Goal: Task Accomplishment & Management: Manage account settings

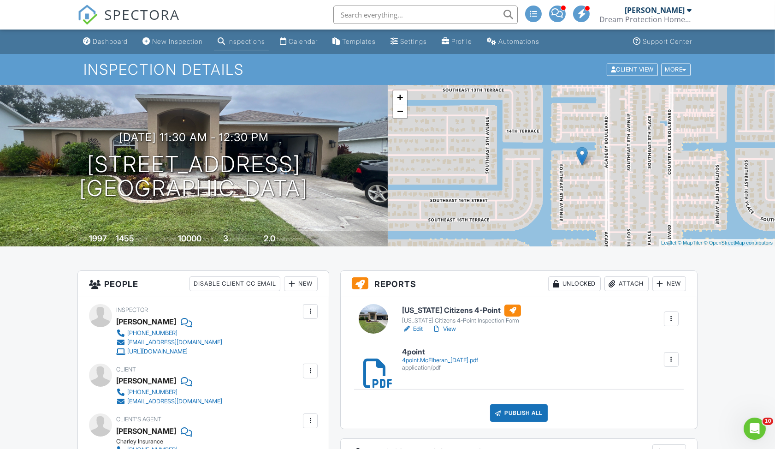
click at [516, 413] on div "Publish All" at bounding box center [519, 413] width 58 height 18
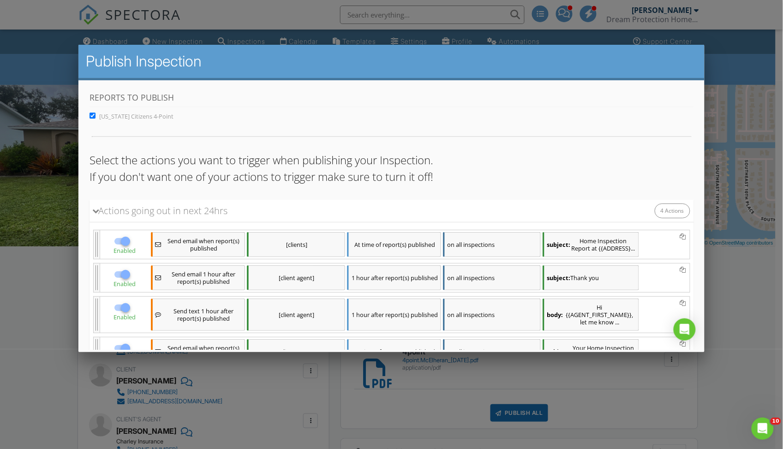
scroll to position [79, 0]
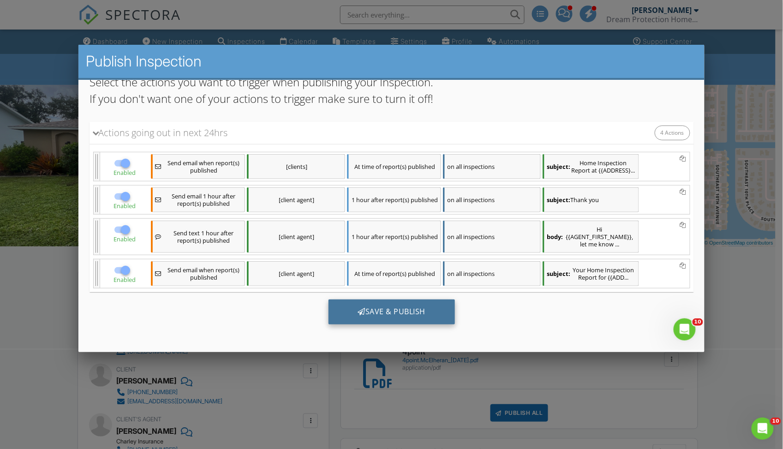
click at [425, 307] on div "Save & Publish" at bounding box center [391, 311] width 127 height 25
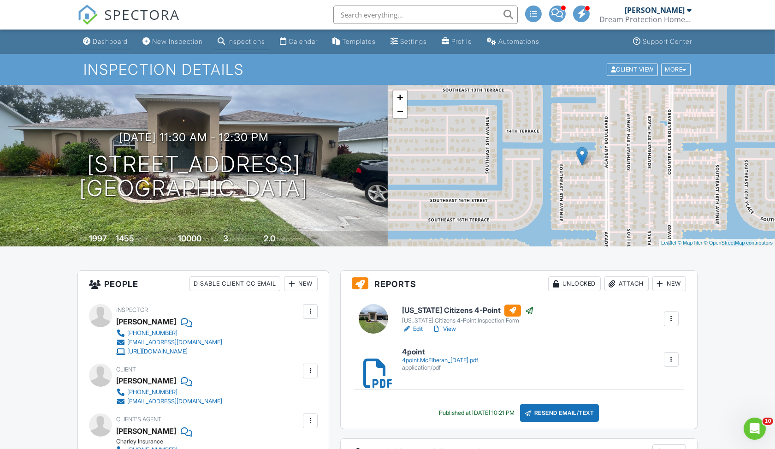
click at [107, 42] on div "Dashboard" at bounding box center [110, 41] width 35 height 8
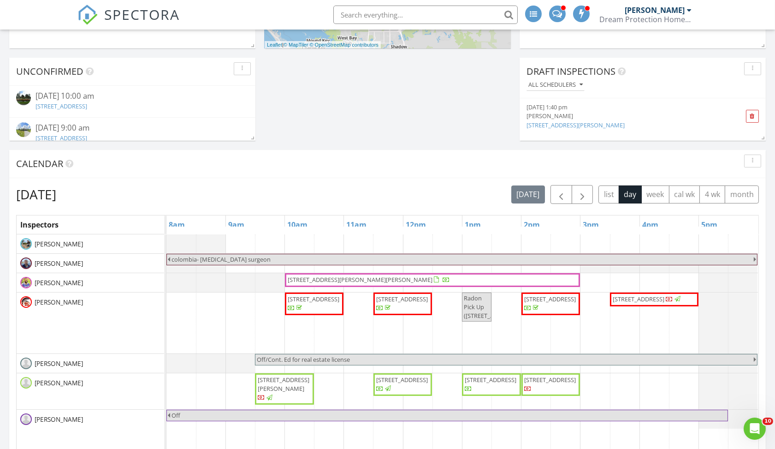
scroll to position [469, 0]
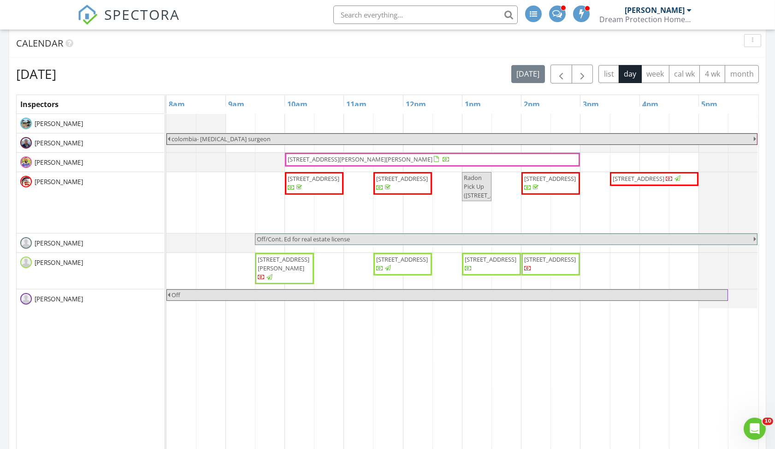
click at [499, 262] on span "410 SE 10th Ct, Cape Coral 33990" at bounding box center [491, 259] width 52 height 8
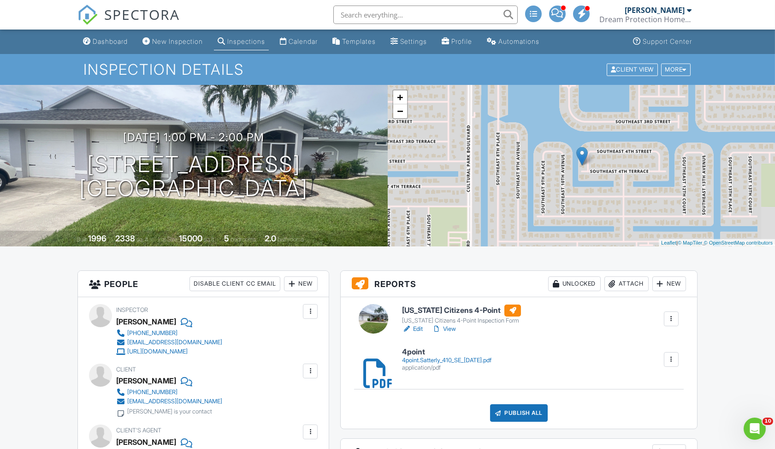
click at [417, 348] on h6 "4point" at bounding box center [446, 352] width 89 height 8
click at [421, 352] on h6 "4point" at bounding box center [446, 352] width 89 height 8
click at [509, 408] on div "Publish All" at bounding box center [519, 413] width 58 height 18
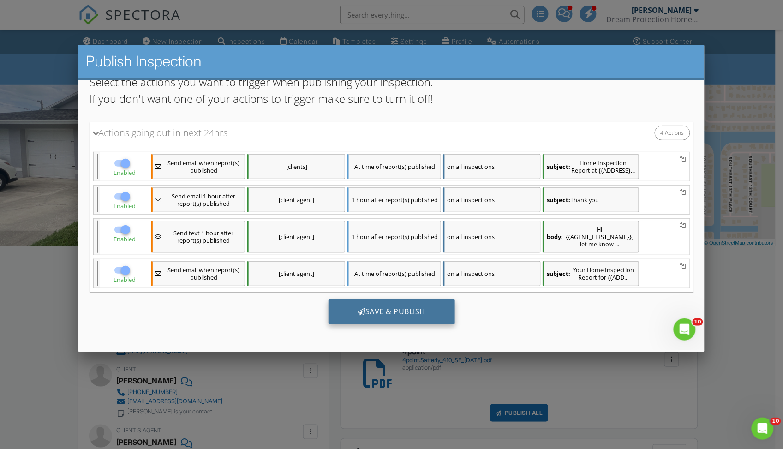
click at [419, 312] on div "Save & Publish" at bounding box center [391, 311] width 127 height 25
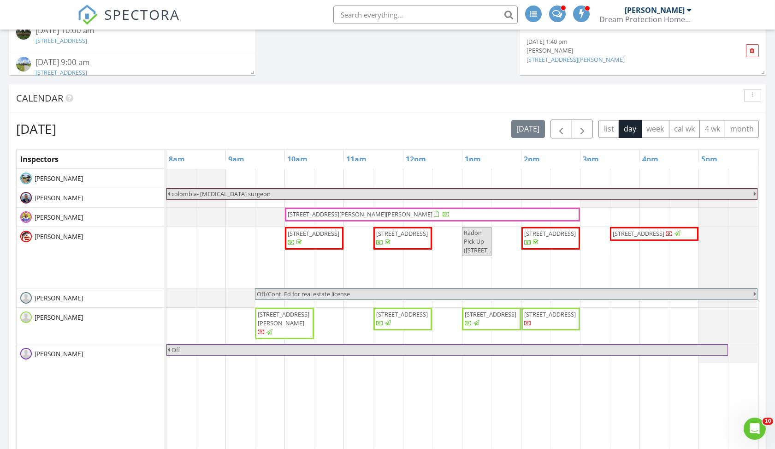
scroll to position [427, 0]
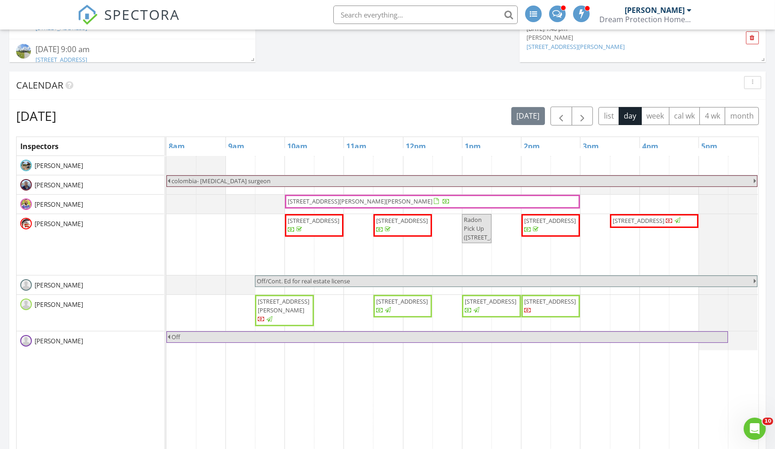
click at [554, 299] on span "1704 SE 8th Ave, Cape Coral 33990" at bounding box center [550, 301] width 52 height 8
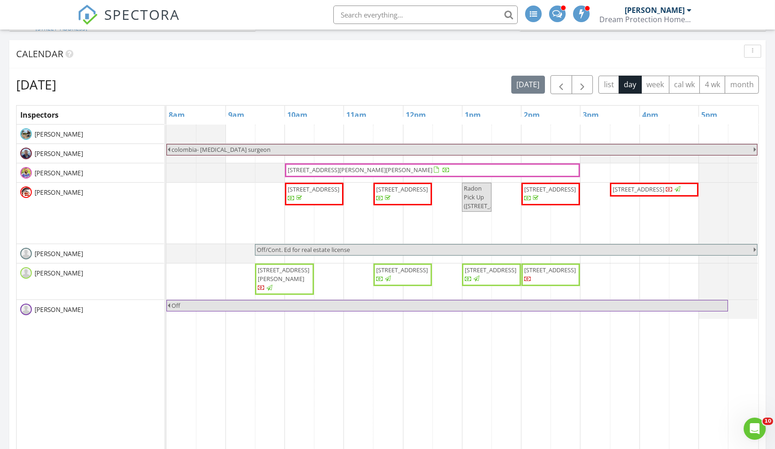
scroll to position [469, 0]
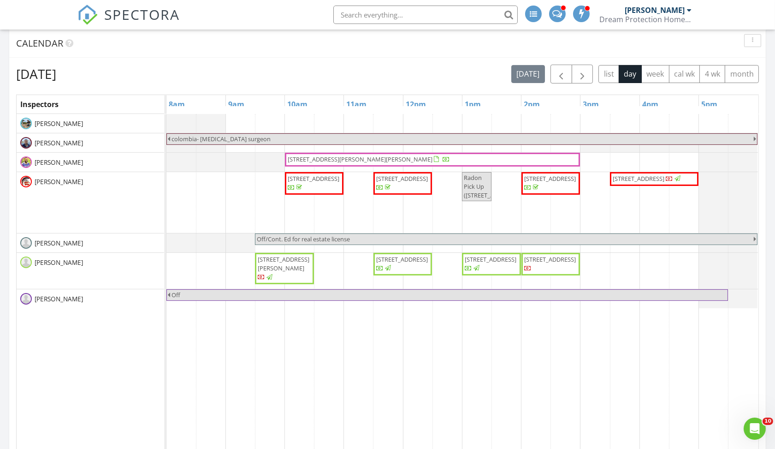
click at [539, 255] on span "[STREET_ADDRESS]" at bounding box center [550, 259] width 52 height 8
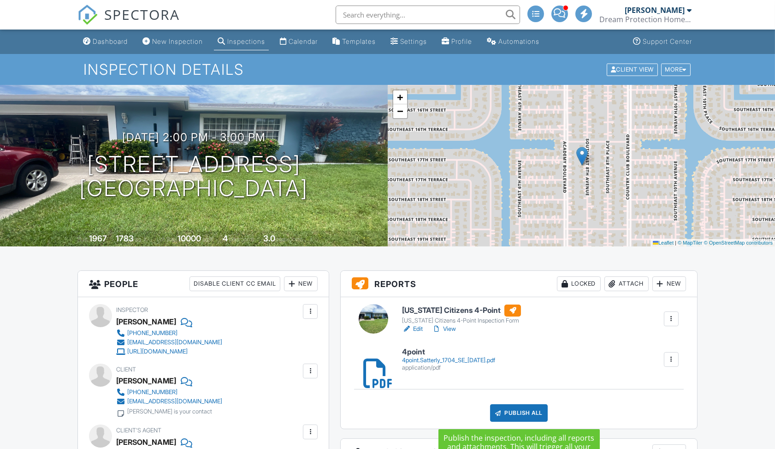
click at [527, 413] on div "Publish All" at bounding box center [519, 413] width 58 height 18
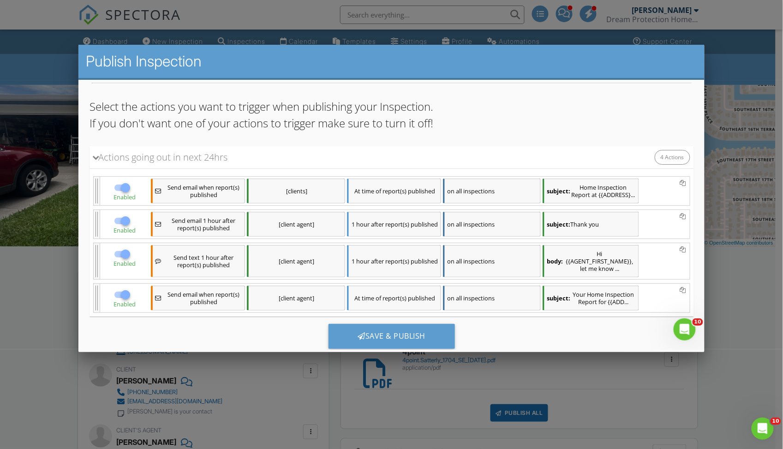
scroll to position [79, 0]
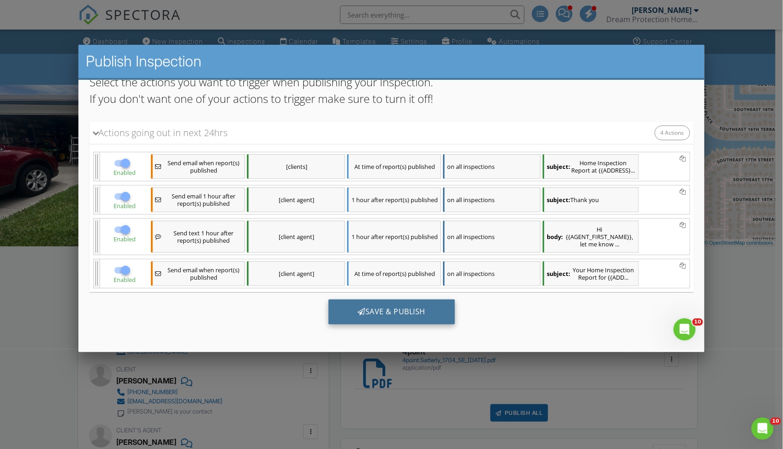
click at [403, 309] on div "Save & Publish" at bounding box center [391, 311] width 127 height 25
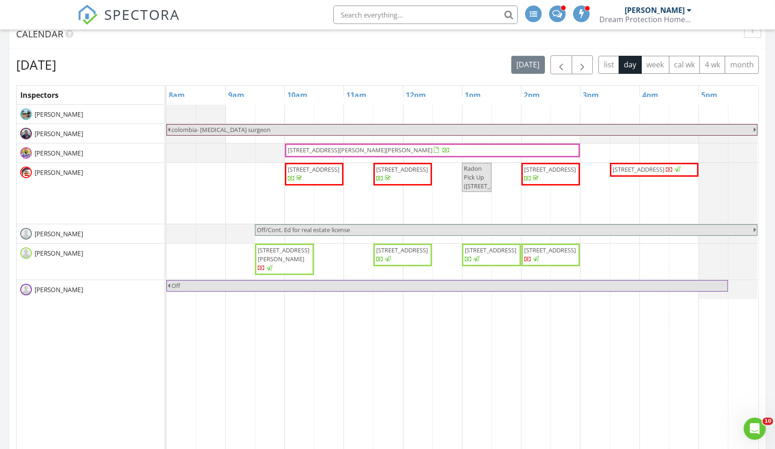
scroll to position [481, 0]
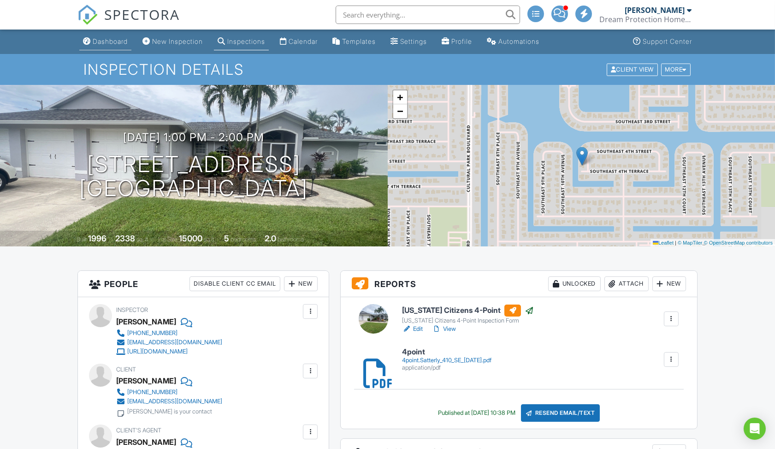
click at [107, 39] on div "Dashboard" at bounding box center [110, 41] width 35 height 8
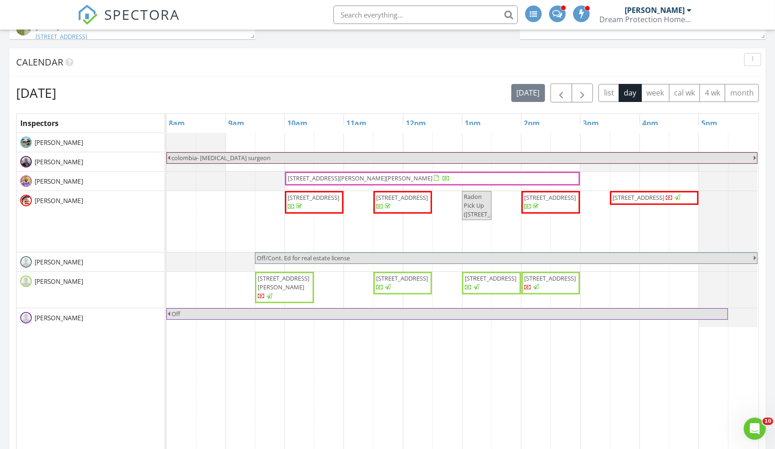
scroll to position [446, 0]
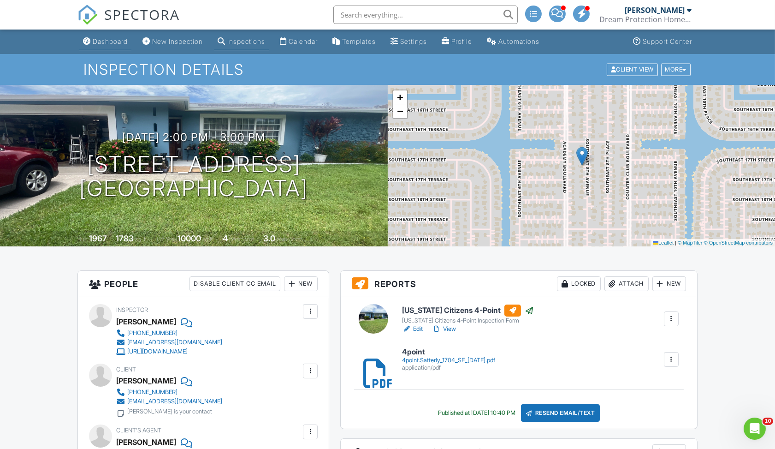
click at [119, 39] on div "Dashboard" at bounding box center [110, 41] width 35 height 8
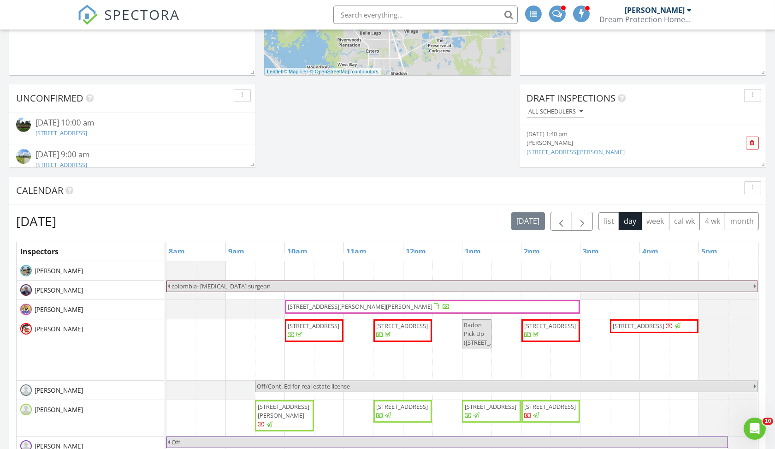
scroll to position [311, 0]
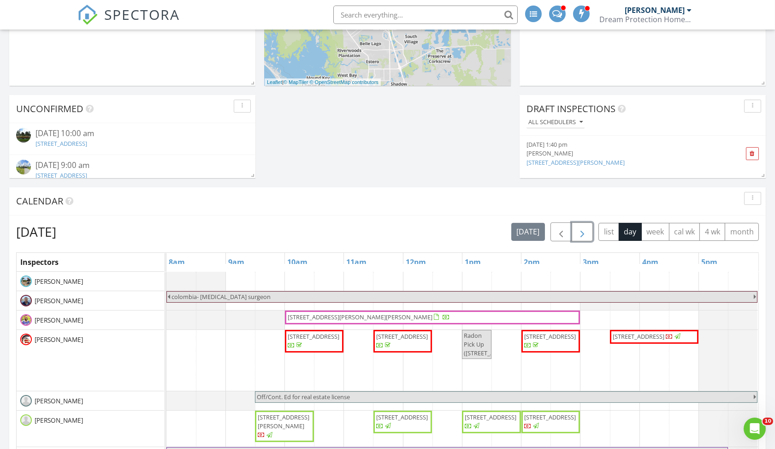
click at [583, 231] on span "button" at bounding box center [582, 231] width 11 height 11
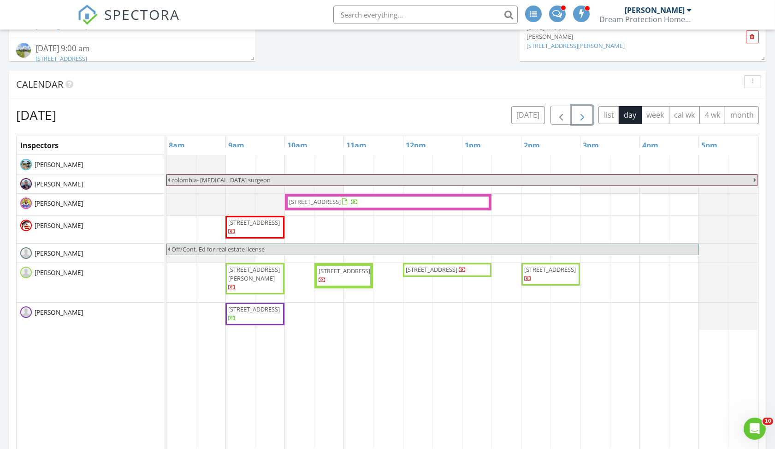
scroll to position [431, 0]
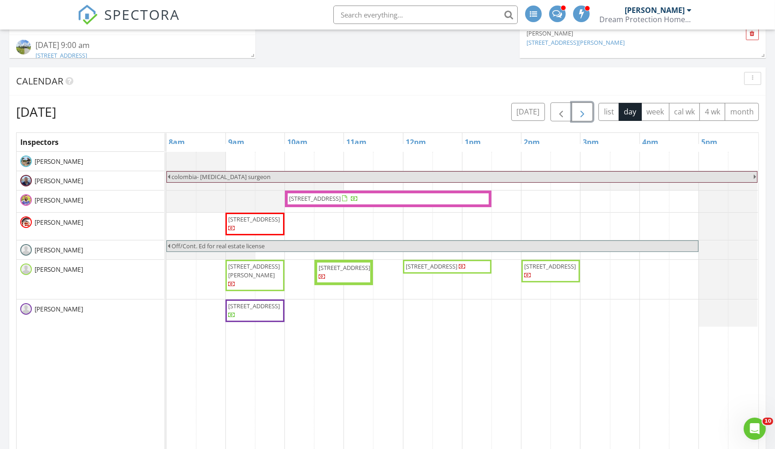
click at [581, 113] on span "button" at bounding box center [582, 112] width 11 height 11
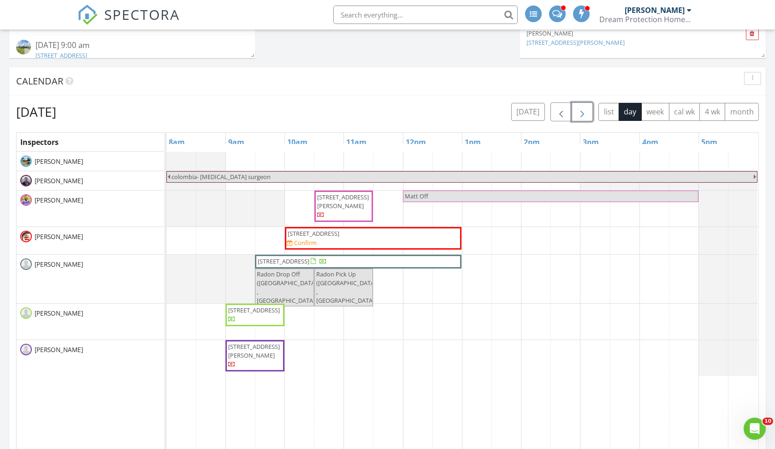
click at [578, 108] on span "button" at bounding box center [582, 112] width 11 height 11
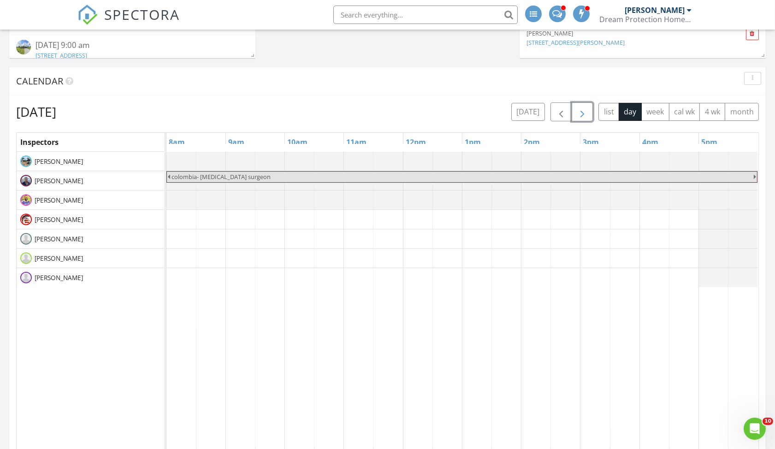
click at [578, 108] on span "button" at bounding box center [582, 112] width 11 height 11
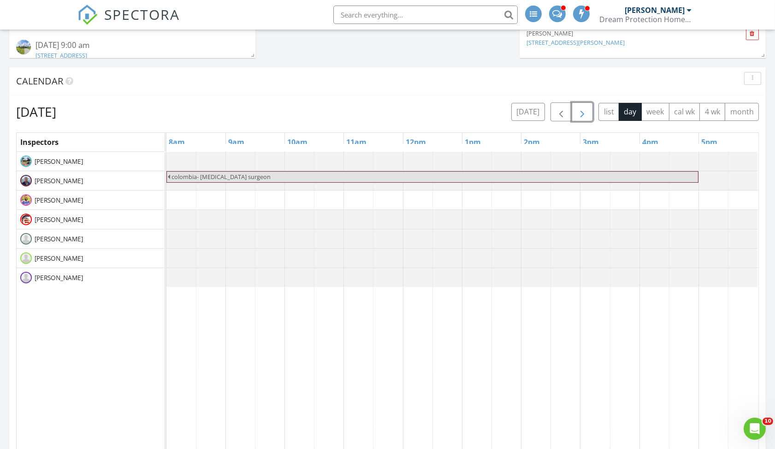
click at [578, 108] on span "button" at bounding box center [582, 112] width 11 height 11
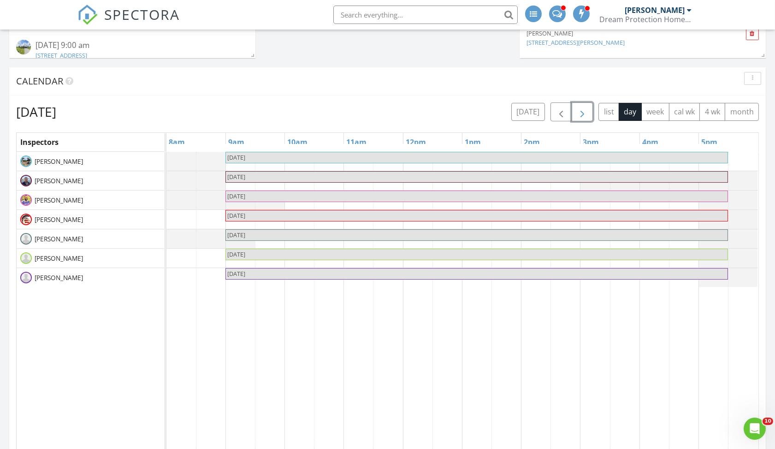
click at [578, 108] on span "button" at bounding box center [582, 112] width 11 height 11
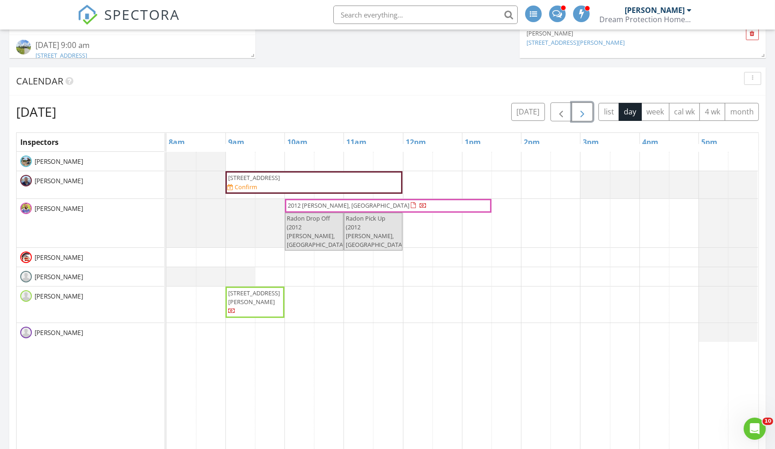
click at [581, 113] on span "button" at bounding box center [582, 112] width 11 height 11
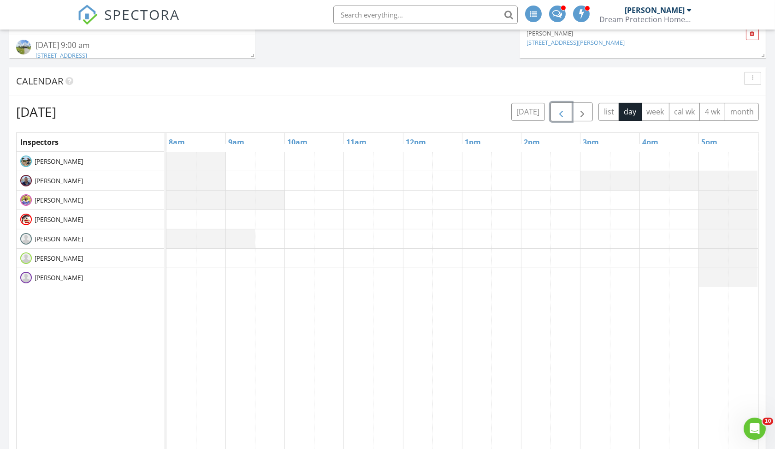
click at [565, 112] on span "button" at bounding box center [561, 112] width 11 height 11
